Goal: Task Accomplishment & Management: Manage account settings

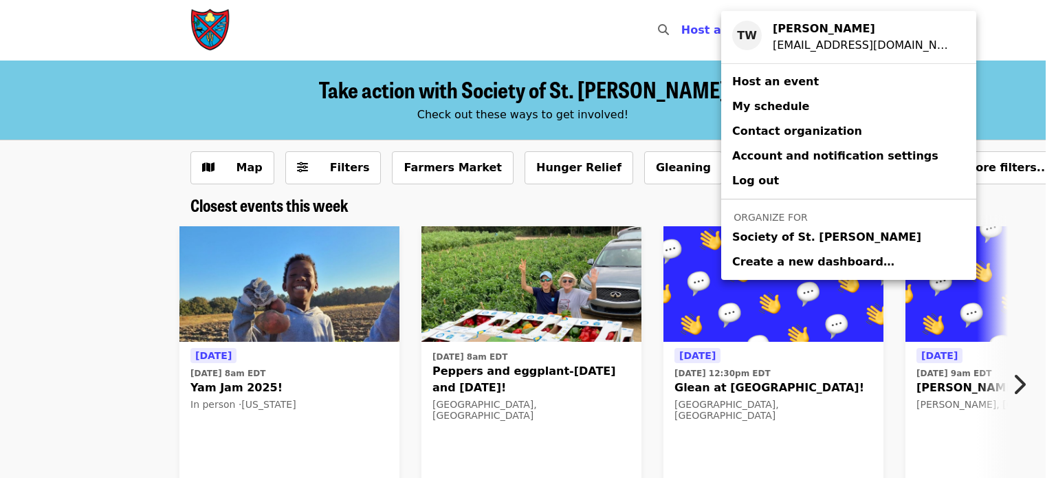
click at [740, 238] on span "Society of St. [PERSON_NAME]" at bounding box center [826, 237] width 189 height 16
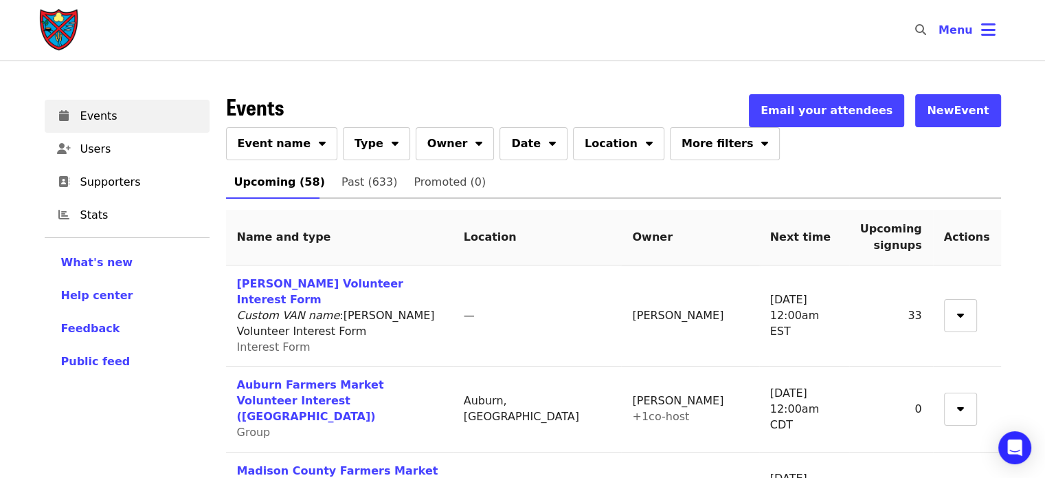
click at [301, 137] on button "Event name" at bounding box center [282, 143] width 112 height 33
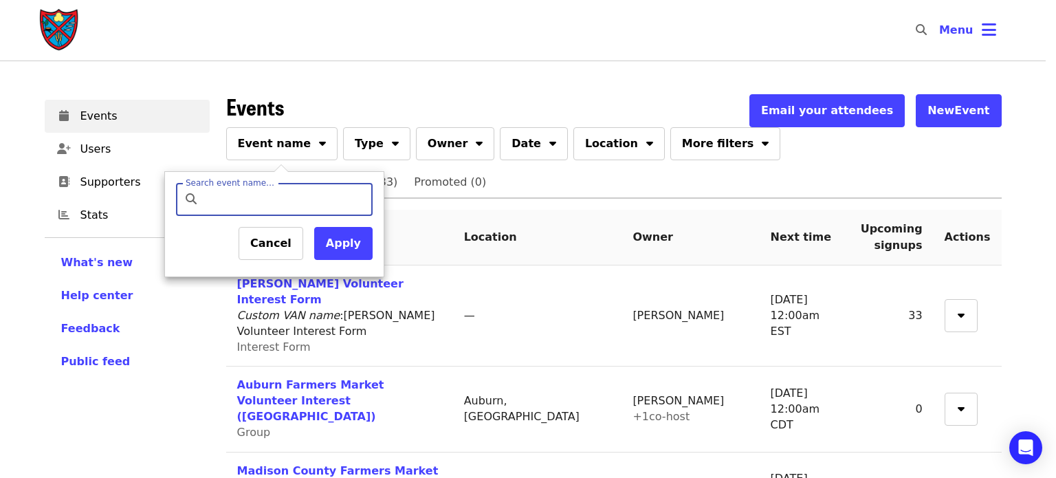
click at [272, 197] on input "Search event name…" at bounding box center [286, 199] width 162 height 33
type input "*******"
click at [337, 241] on button "Apply" at bounding box center [343, 243] width 58 height 33
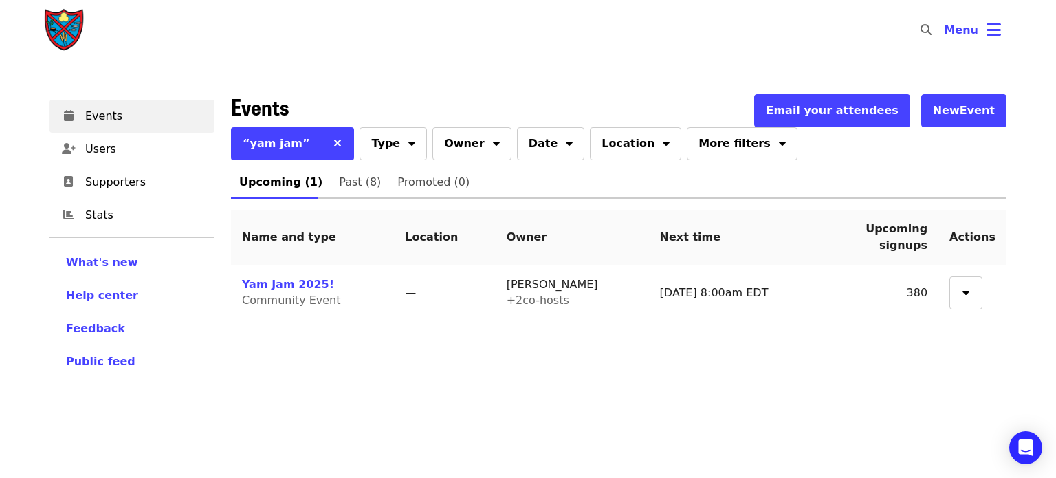
click at [294, 284] on link "Yam Jam 2025!" at bounding box center [288, 284] width 92 height 13
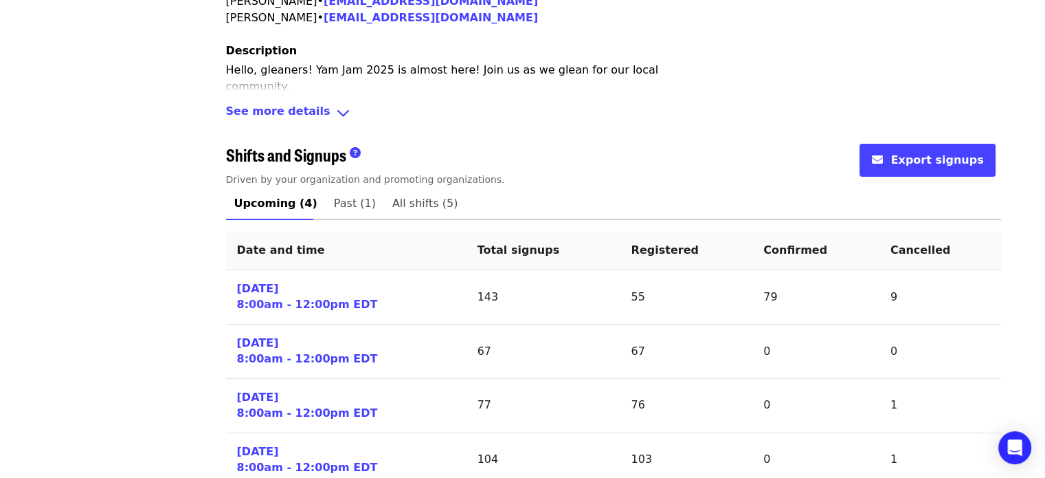
scroll to position [519, 0]
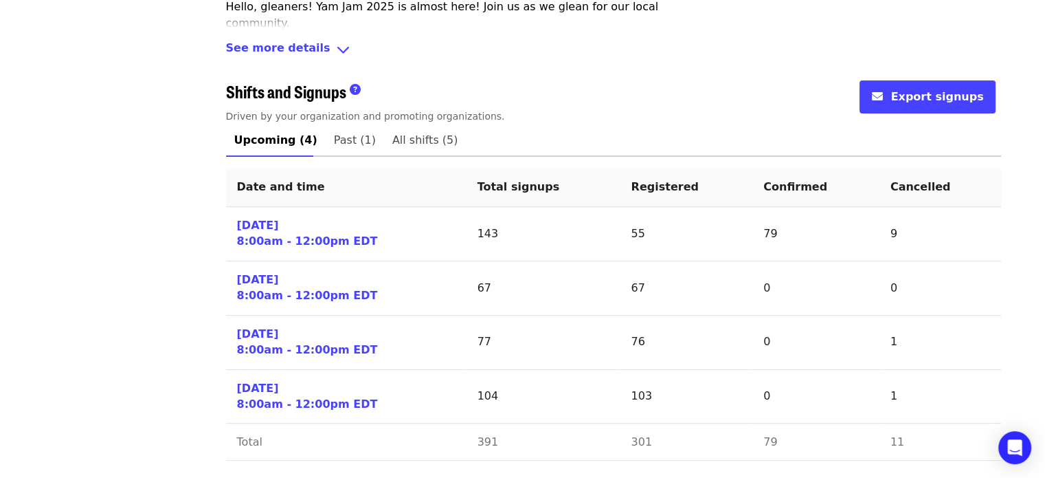
click at [283, 227] on link "[DATE] 8:00am - 12:00pm EDT" at bounding box center [307, 234] width 141 height 32
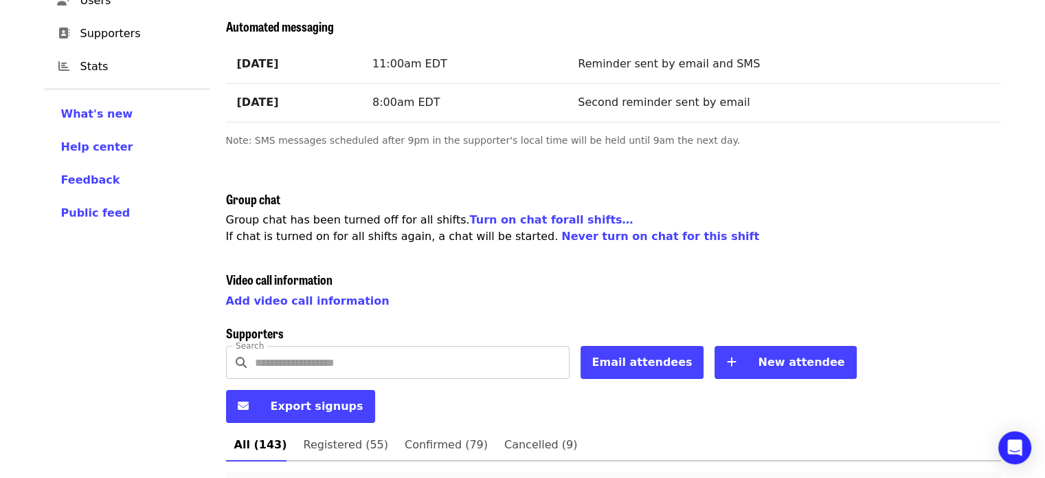
scroll to position [137, 0]
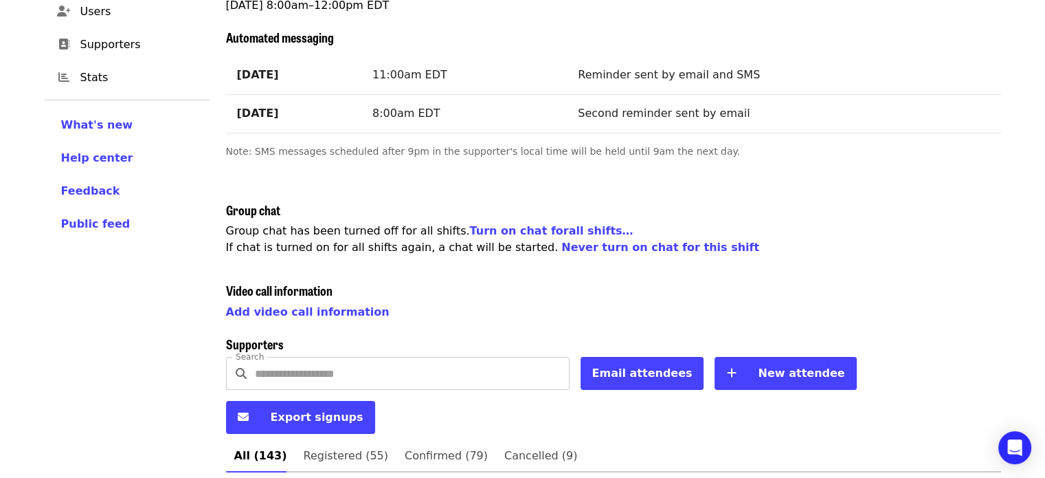
click at [364, 409] on span "Export signups" at bounding box center [310, 417] width 107 height 16
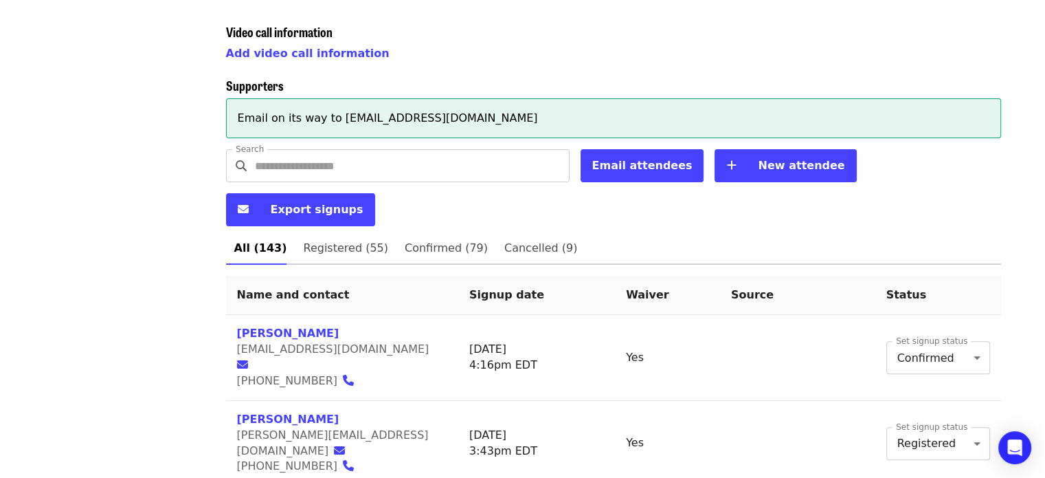
scroll to position [396, 0]
click at [524, 238] on span "Cancelled (9)" at bounding box center [540, 247] width 73 height 19
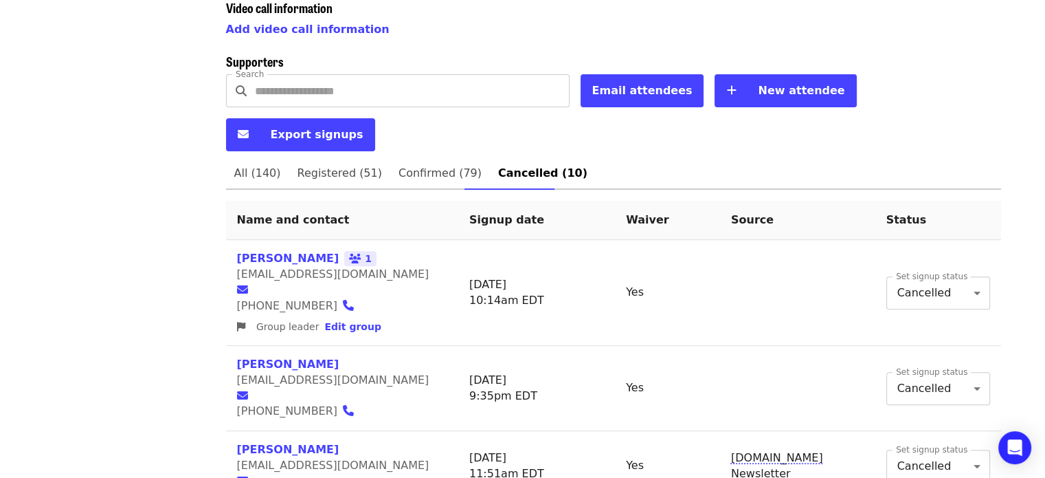
scroll to position [407, 0]
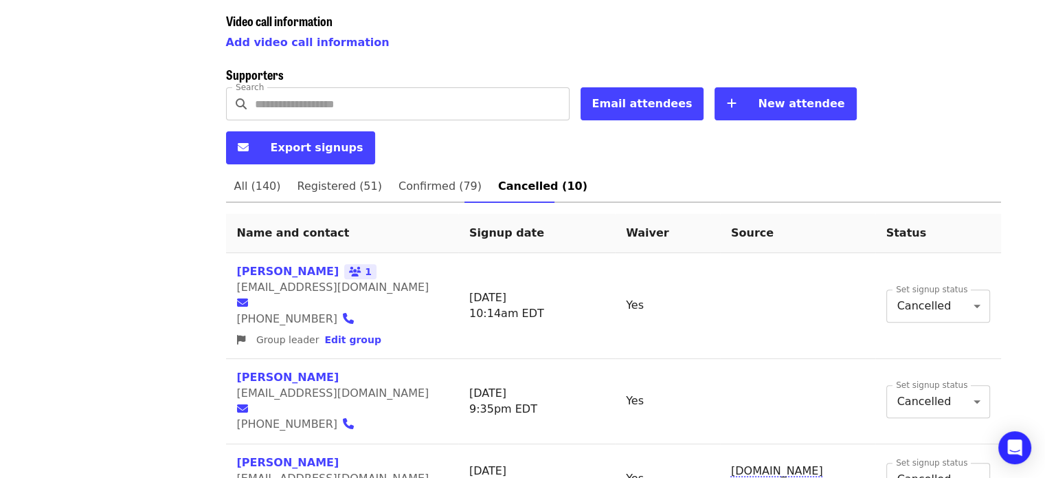
click at [271, 177] on span "All (140)" at bounding box center [257, 186] width 47 height 19
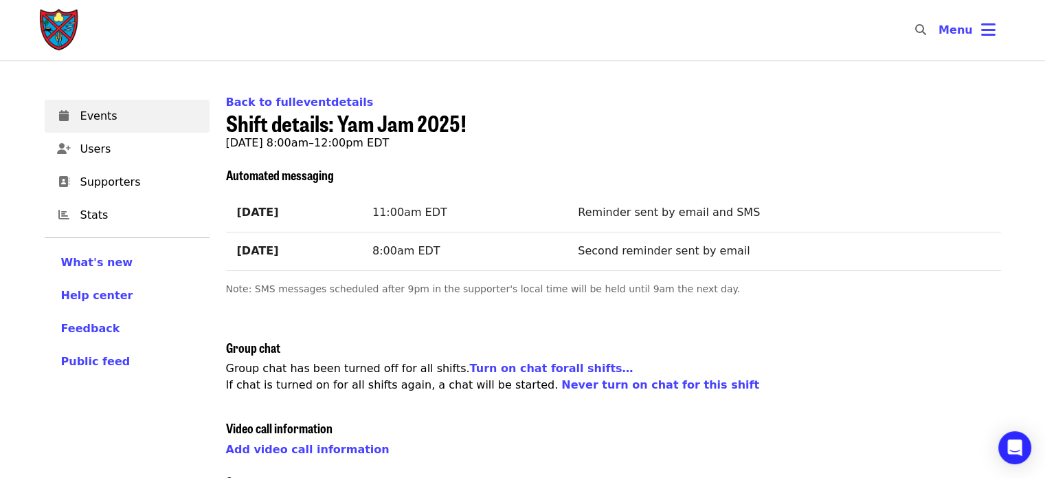
click at [286, 104] on link "Back to full event details" at bounding box center [300, 102] width 148 height 13
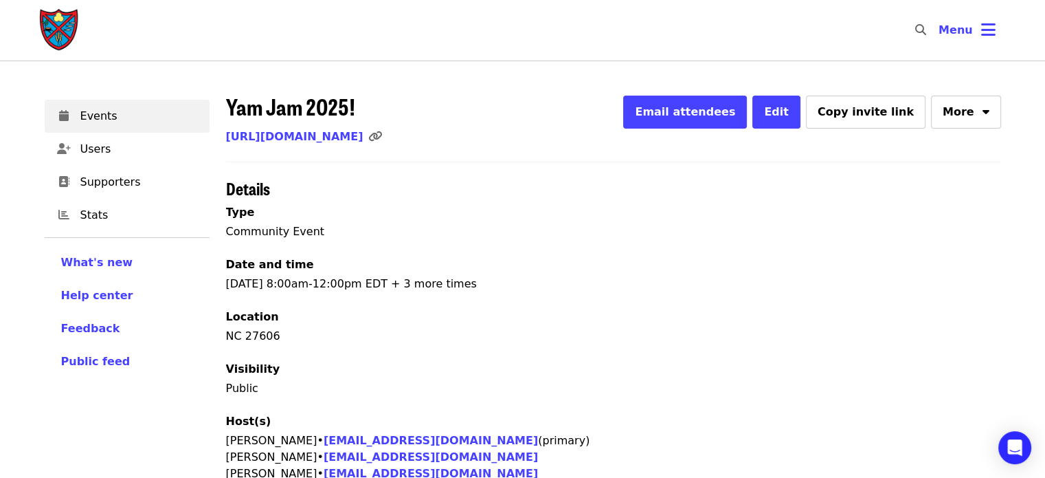
click at [325, 136] on link "[URL][DOMAIN_NAME]" at bounding box center [294, 136] width 137 height 13
